Goal: Task Accomplishment & Management: Complete application form

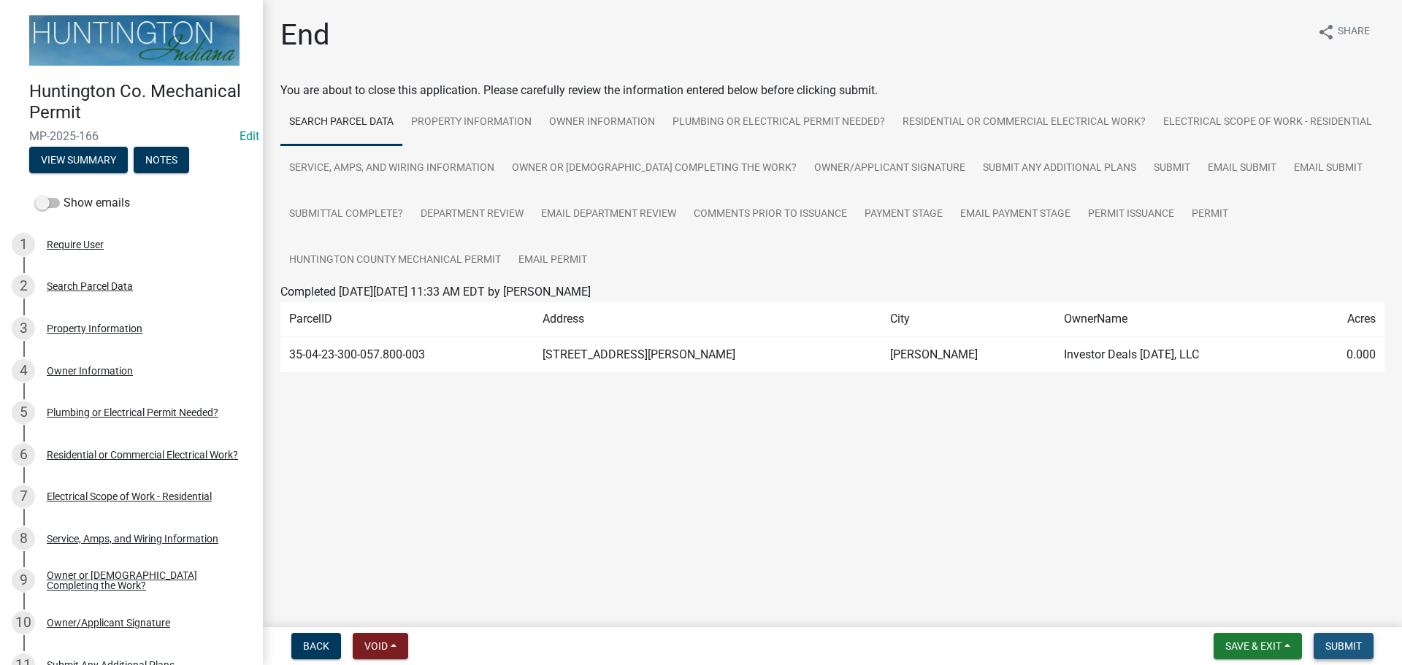
click at [1334, 650] on span "Submit" at bounding box center [1343, 646] width 37 height 12
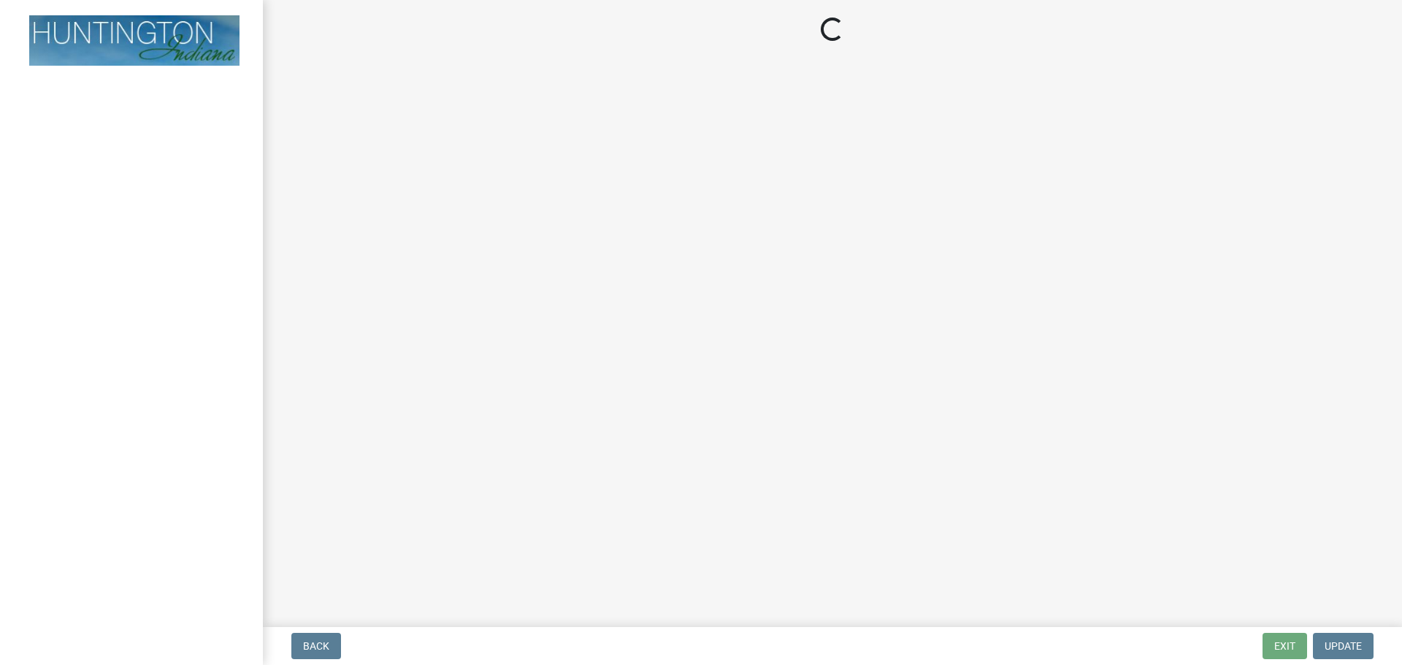
select select "3: 3"
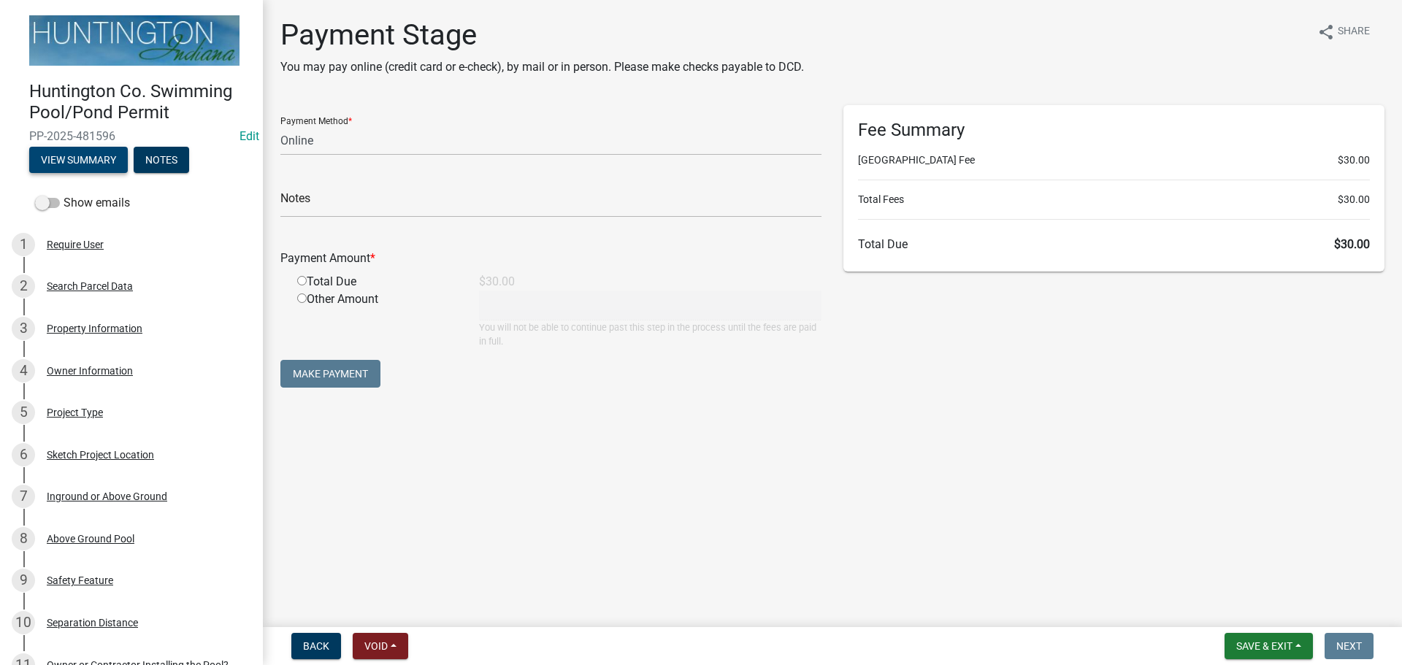
click at [92, 154] on button "View Summary" at bounding box center [78, 160] width 99 height 26
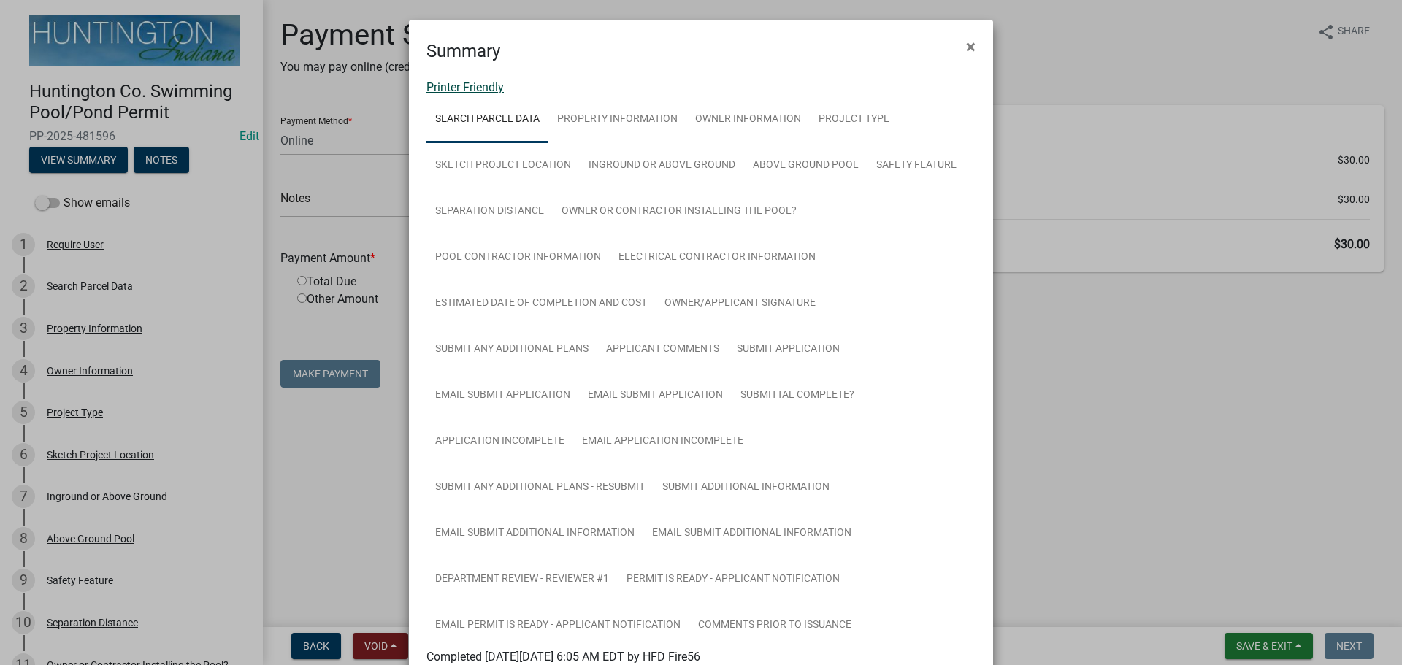
click at [449, 89] on link "Printer Friendly" at bounding box center [464, 87] width 77 height 14
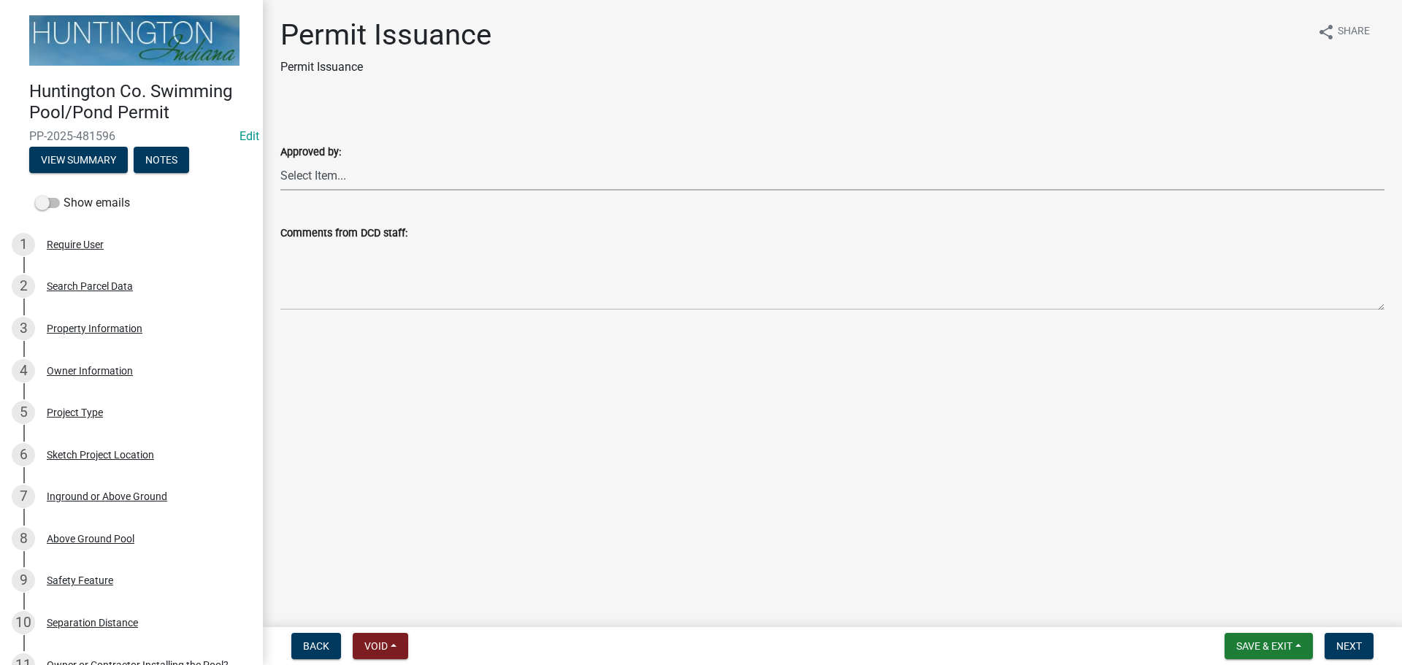
click at [321, 182] on select "Select Item... [PERSON_NAME] [PERSON_NAME] [PERSON_NAME] [PERSON_NAME]" at bounding box center [832, 176] width 1104 height 30
click at [280, 161] on select "Select Item... [PERSON_NAME] [PERSON_NAME] [PERSON_NAME] [PERSON_NAME]" at bounding box center [832, 176] width 1104 height 30
select select "d4cbab5d-e339-4bd4-9350-e299984f52ee"
click at [1330, 639] on button "Next" at bounding box center [1348, 646] width 49 height 26
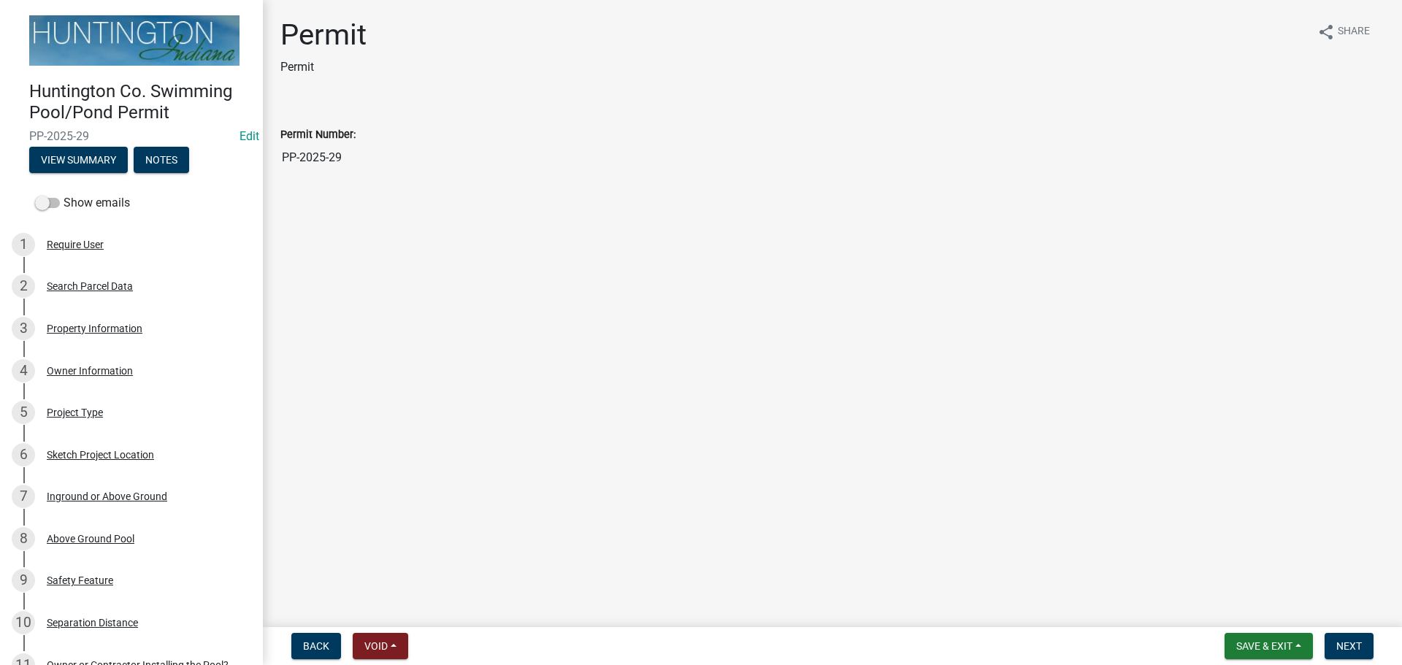
click at [1344, 660] on nav "Back Void Withdraw Lock Expire Void Save & Exit Save Save & Exit Next" at bounding box center [832, 646] width 1139 height 38
click at [1342, 653] on button "Next" at bounding box center [1348, 646] width 49 height 26
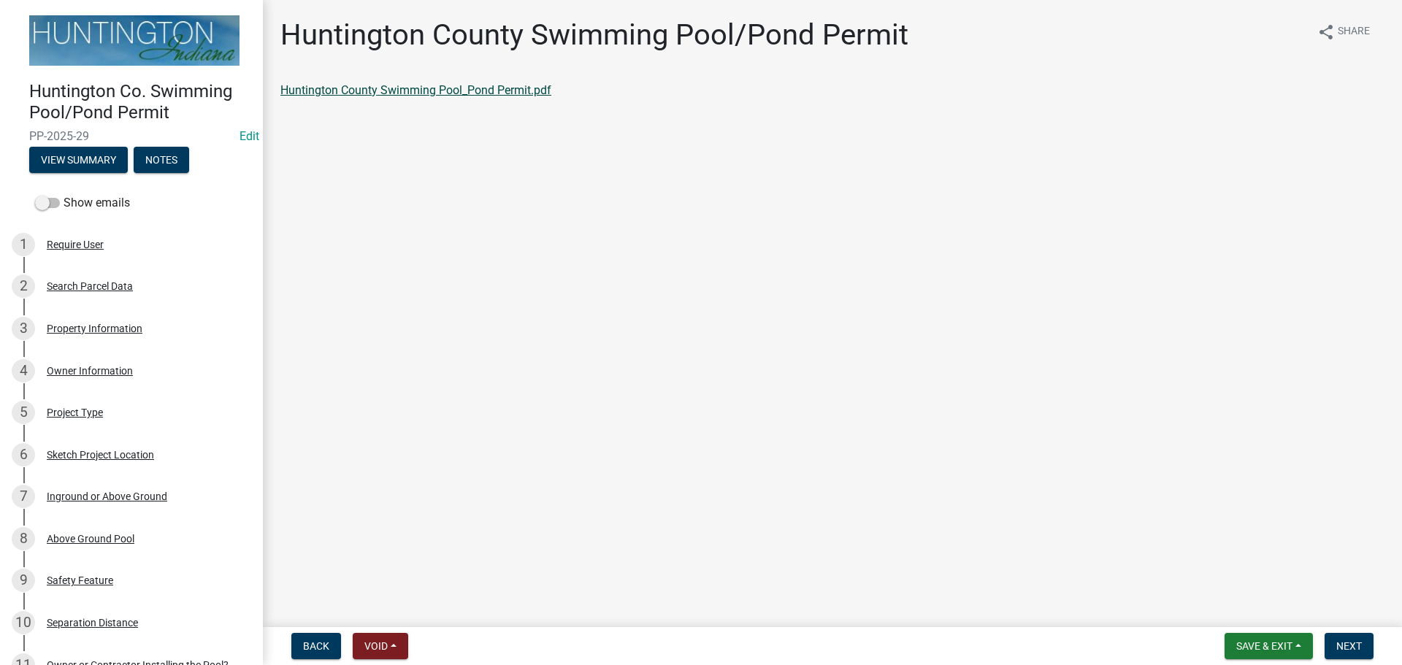
click at [400, 88] on link "Huntington County Swimming Pool_Pond Permit.pdf" at bounding box center [415, 90] width 271 height 14
click at [1343, 635] on button "Next" at bounding box center [1348, 646] width 49 height 26
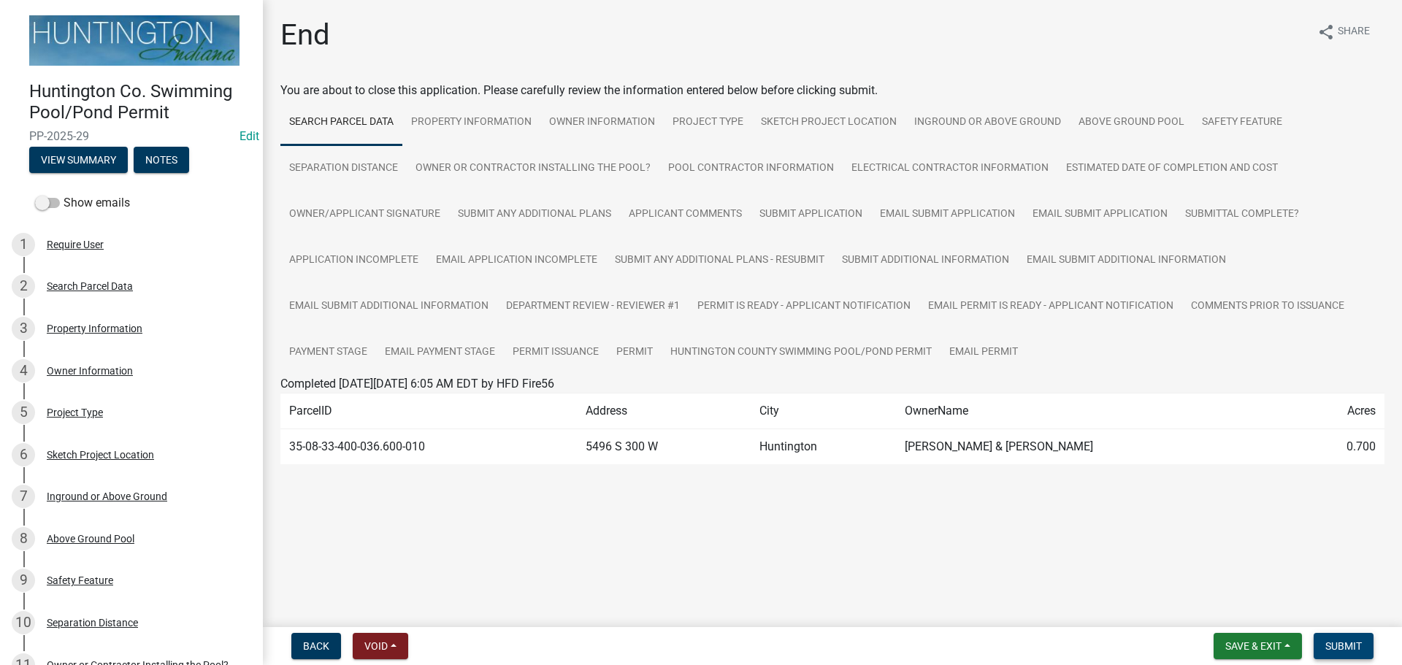
click at [1343, 635] on button "Submit" at bounding box center [1343, 646] width 60 height 26
